Goal: Task Accomplishment & Management: Use online tool/utility

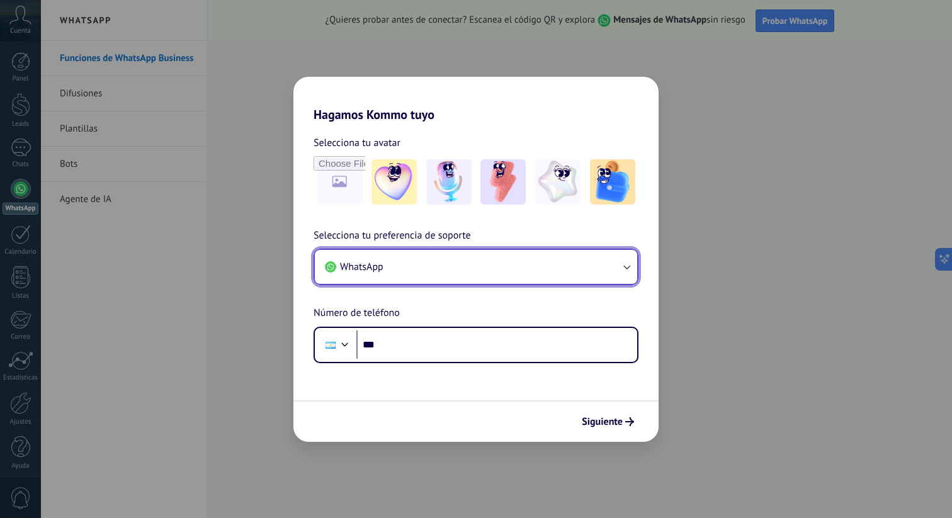
click at [424, 266] on button "WhatsApp" at bounding box center [476, 267] width 322 height 34
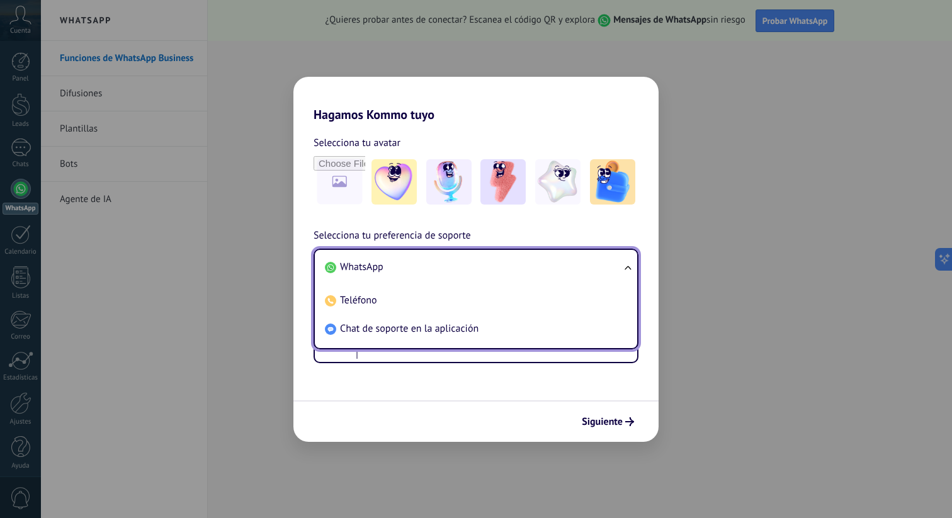
click at [424, 266] on li "WhatsApp" at bounding box center [473, 267] width 307 height 28
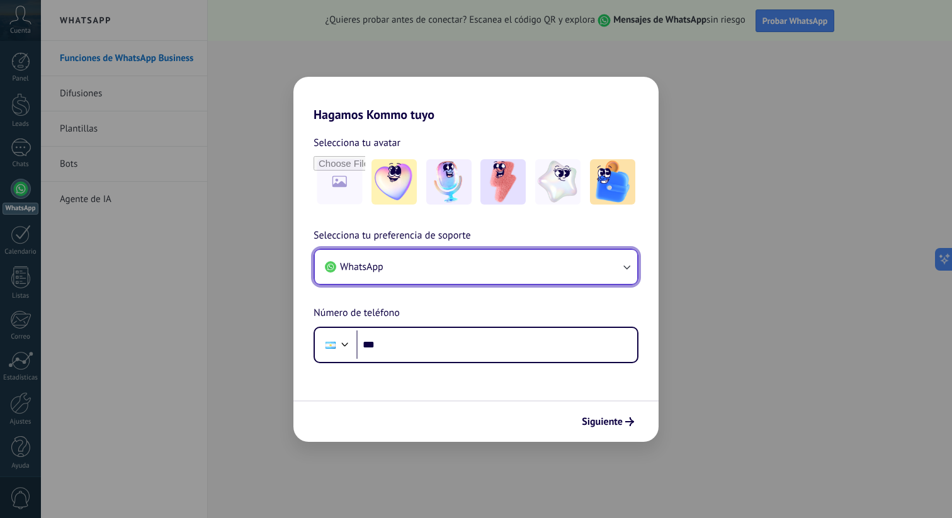
click at [419, 267] on button "WhatsApp" at bounding box center [476, 267] width 322 height 34
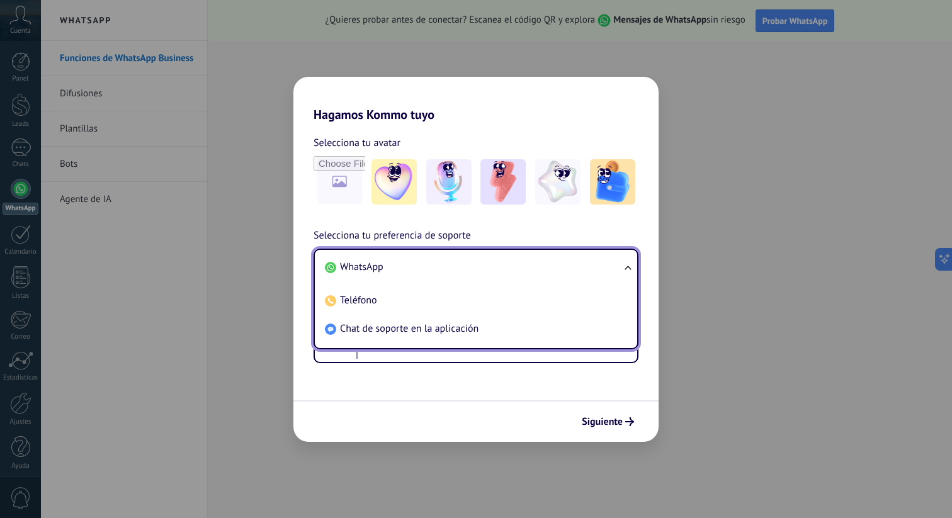
click at [419, 267] on li "WhatsApp" at bounding box center [473, 267] width 307 height 28
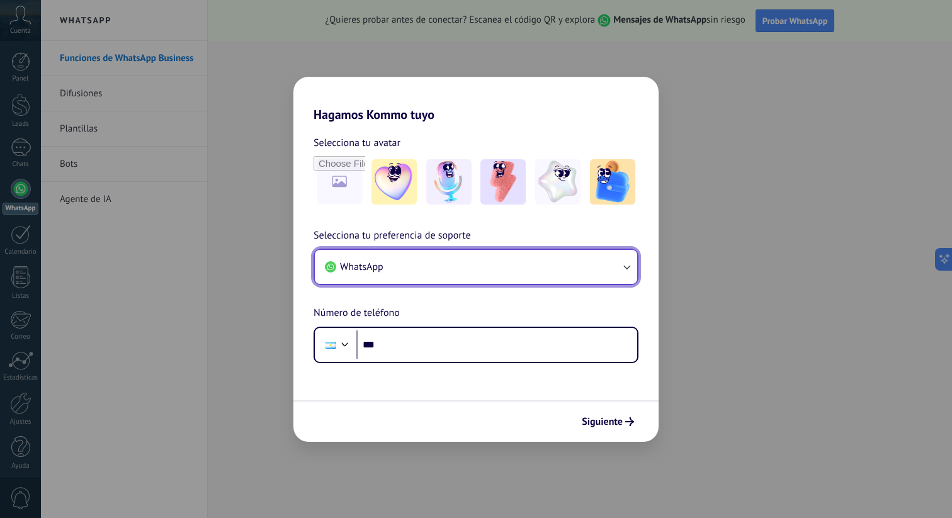
click at [401, 276] on button "WhatsApp" at bounding box center [476, 267] width 322 height 34
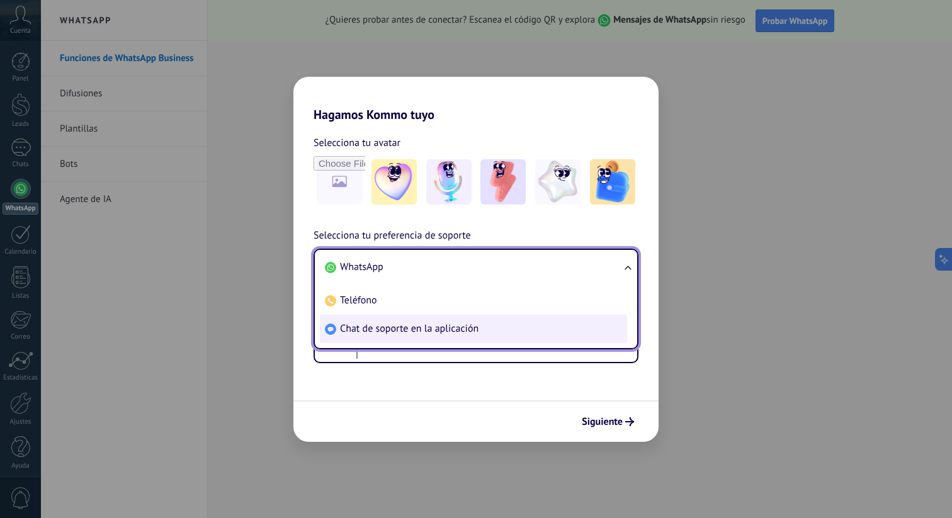
click at [387, 326] on span "Chat de soporte en la aplicación" at bounding box center [409, 328] width 139 height 13
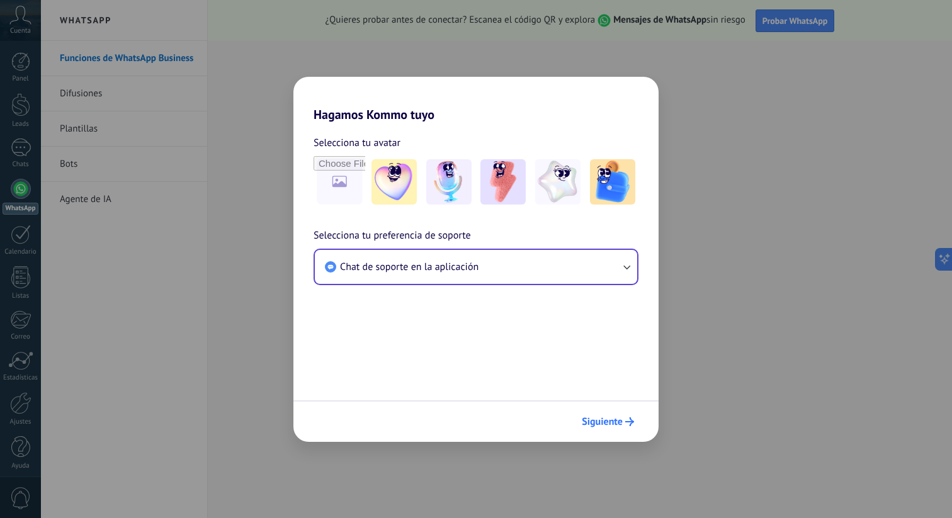
click at [600, 420] on span "Siguiente" at bounding box center [602, 422] width 41 height 9
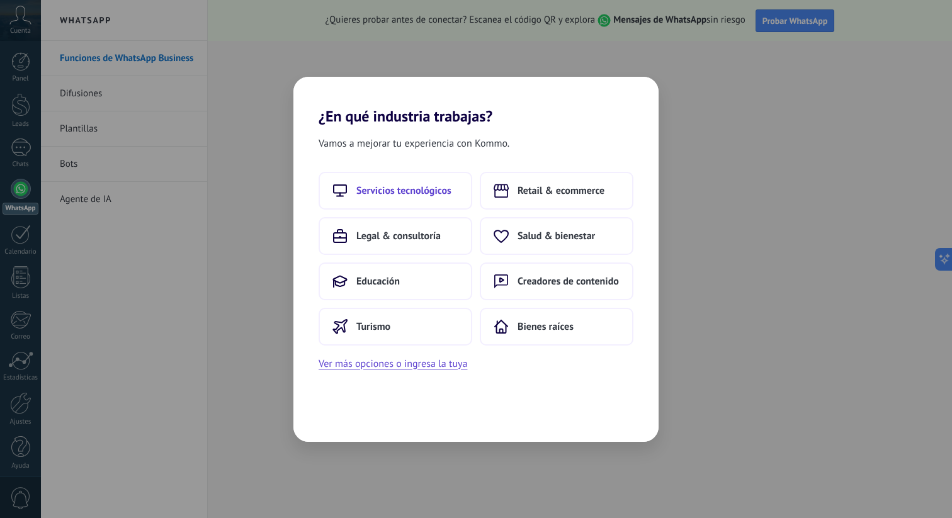
click at [429, 192] on span "Servicios tecnológicos" at bounding box center [403, 191] width 95 height 13
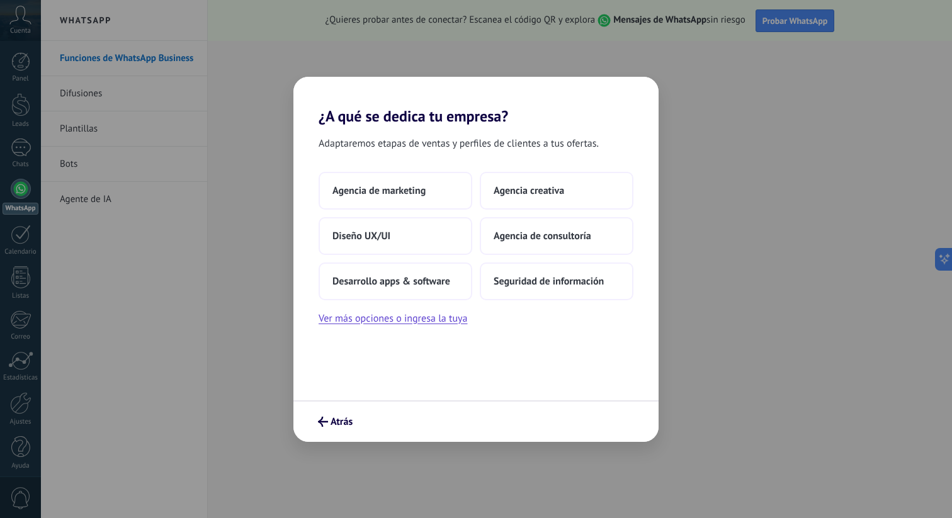
click at [429, 192] on button "Agencia de marketing" at bounding box center [396, 191] width 154 height 38
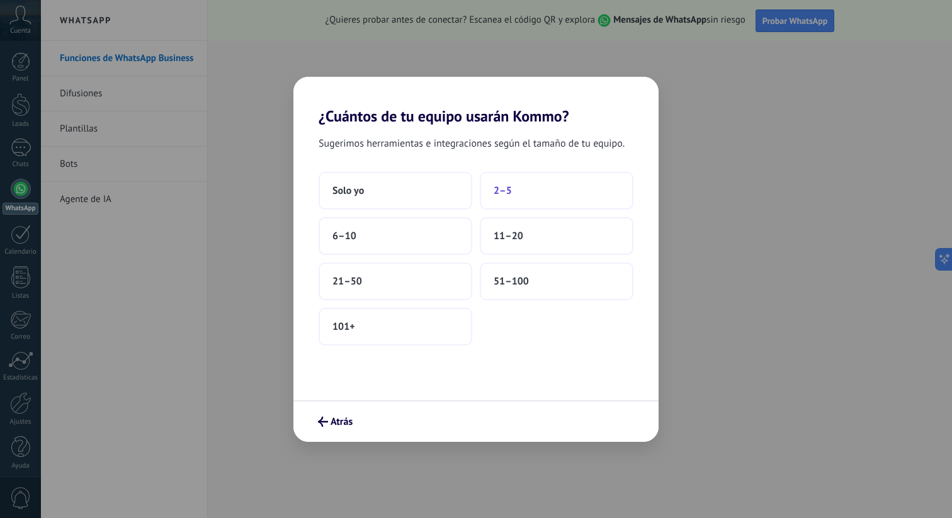
click at [508, 193] on span "2–5" at bounding box center [503, 191] width 18 height 13
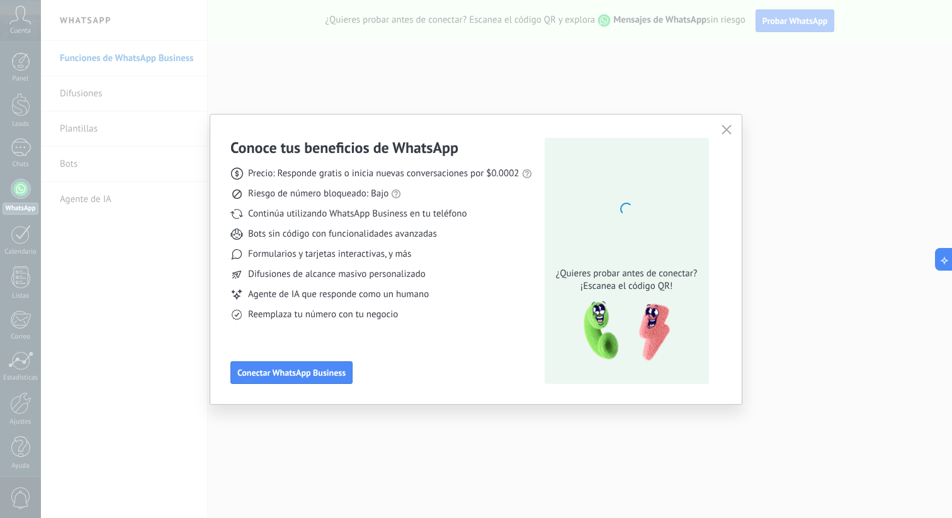
click at [726, 130] on use "button" at bounding box center [726, 129] width 9 height 9
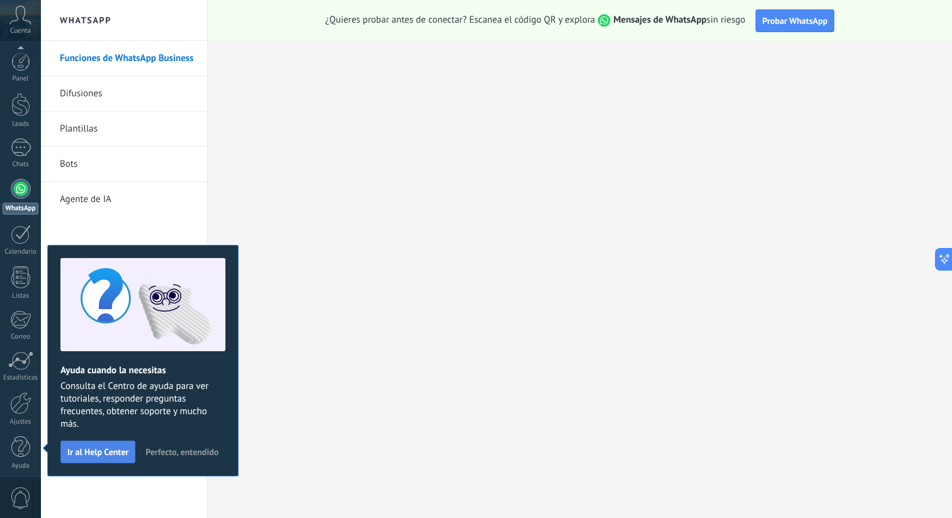
click at [103, 453] on span "Ir al Help Center" at bounding box center [97, 452] width 61 height 9
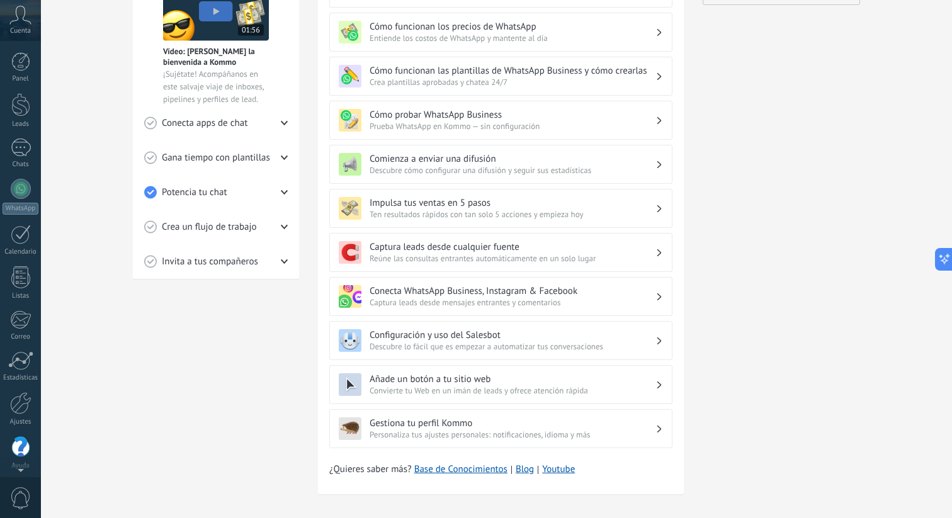
click at [24, 23] on icon at bounding box center [20, 15] width 22 height 19
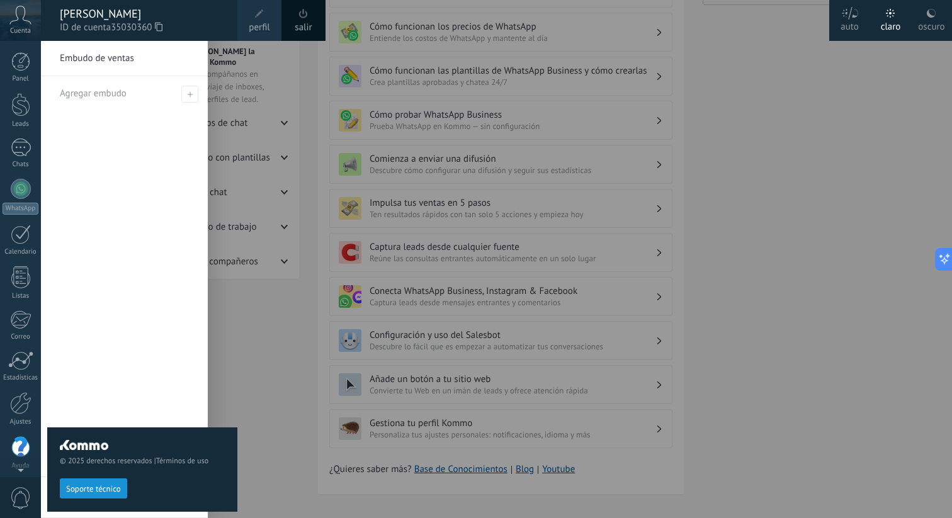
click at [811, 217] on div at bounding box center [517, 259] width 952 height 518
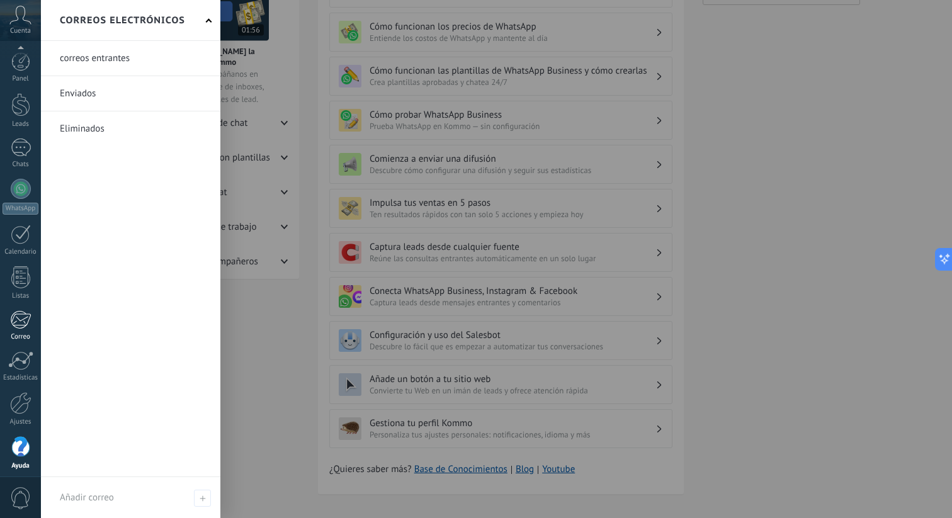
scroll to position [6, 0]
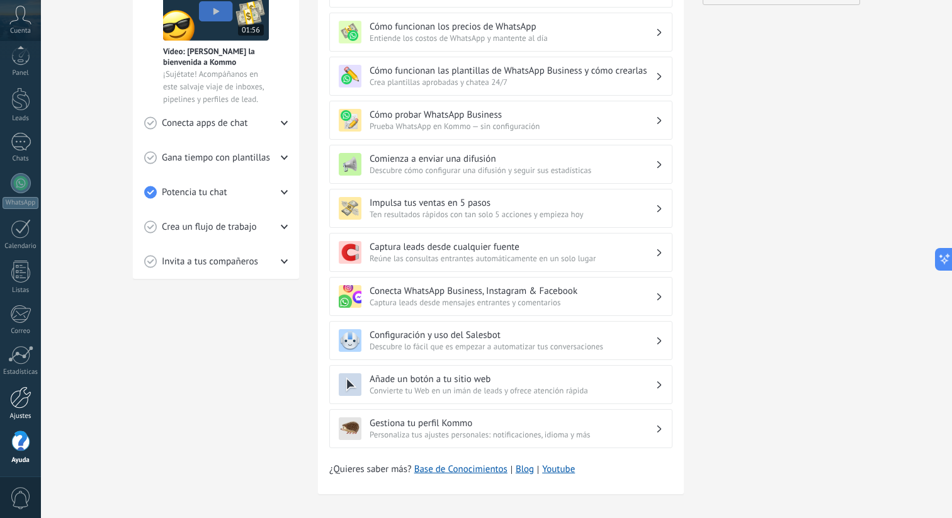
click at [25, 400] on div at bounding box center [20, 398] width 21 height 22
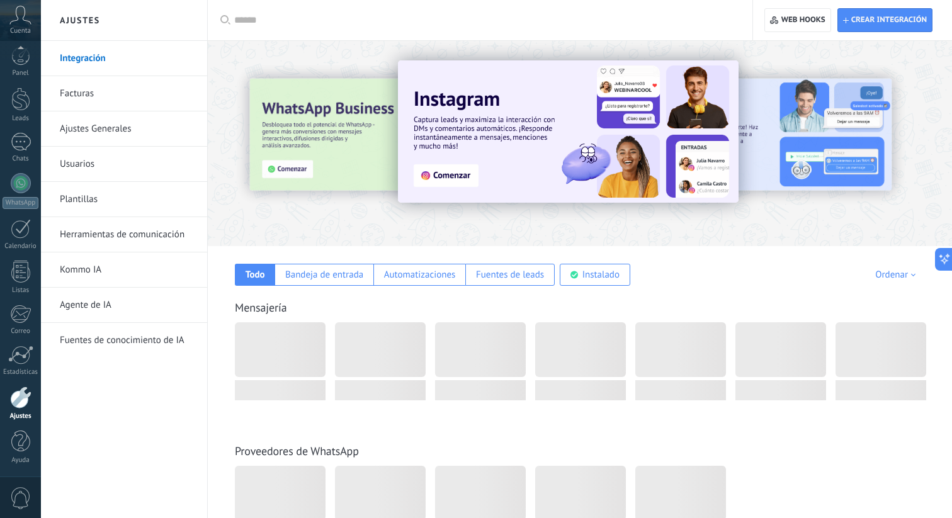
click at [24, 25] on div "Cuenta" at bounding box center [20, 20] width 41 height 41
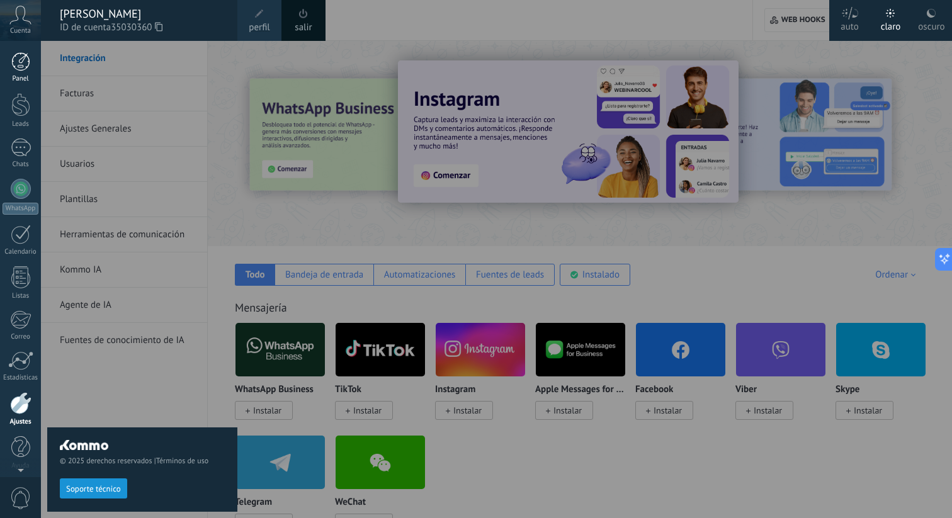
click at [23, 61] on div at bounding box center [20, 61] width 19 height 19
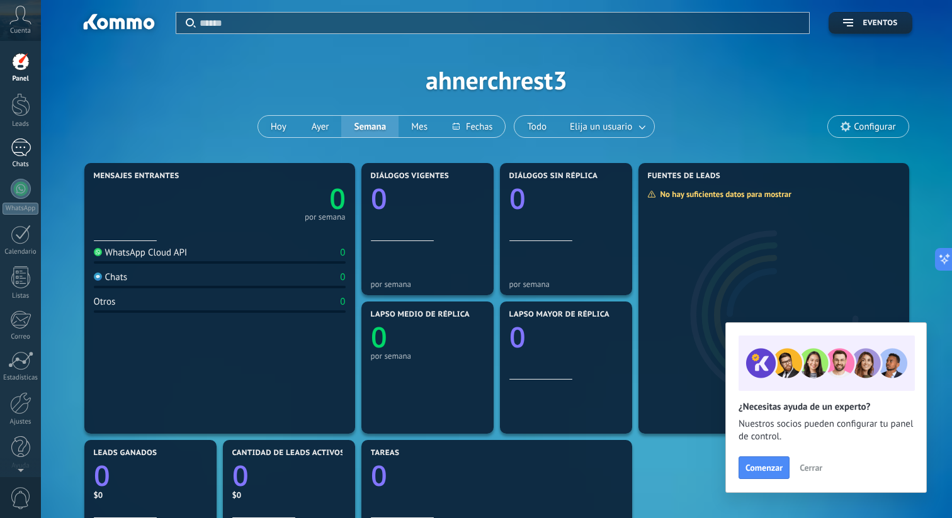
click at [16, 159] on link "Chats" at bounding box center [20, 154] width 41 height 30
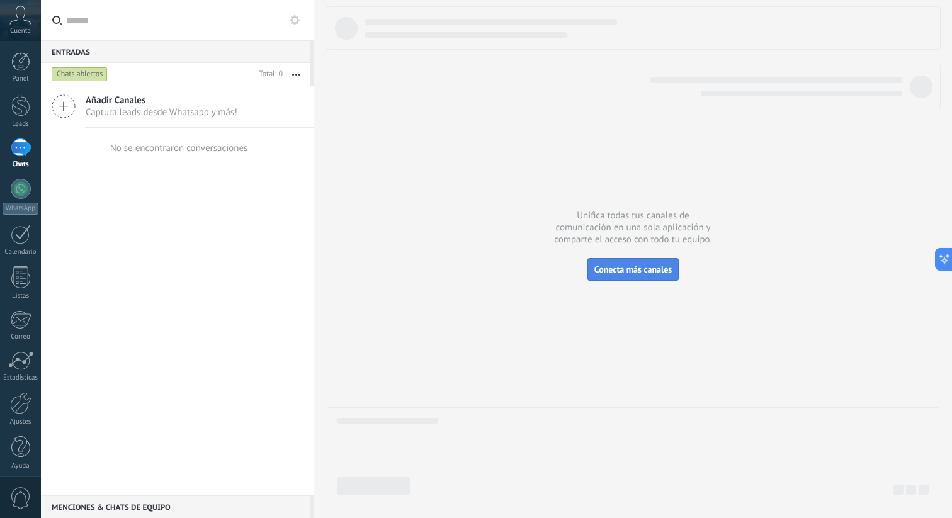
click at [624, 268] on span "Conecta más canales" at bounding box center [632, 269] width 77 height 11
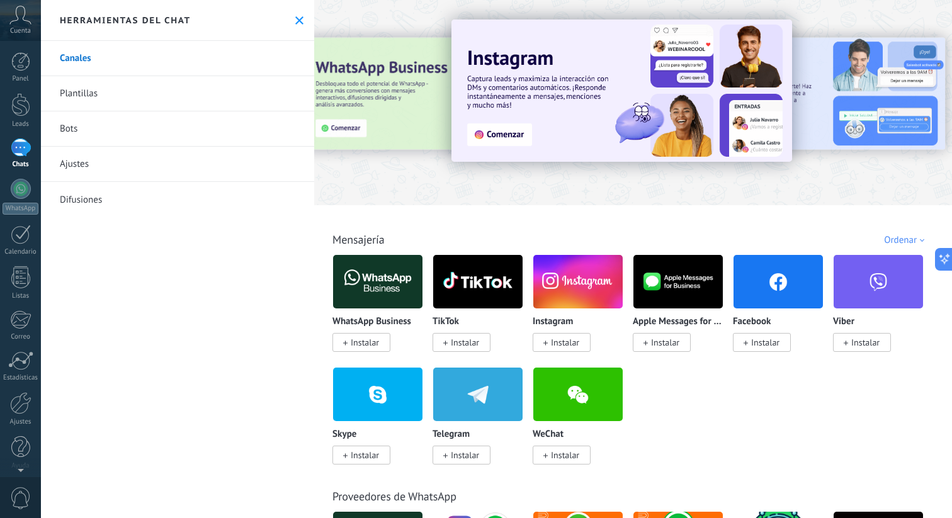
click at [296, 19] on use at bounding box center [299, 20] width 8 height 8
